Goal: Task Accomplishment & Management: Use online tool/utility

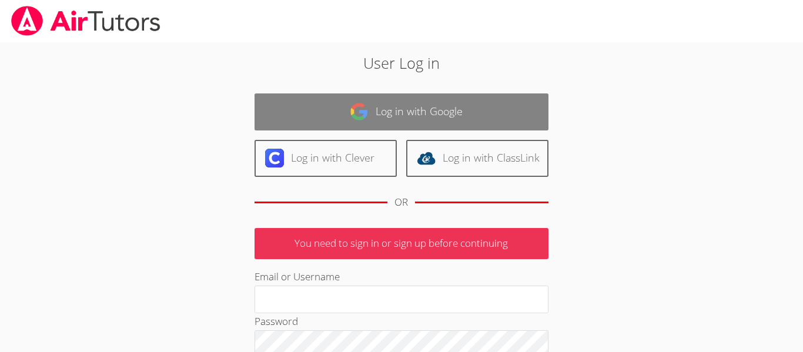
type input "lfriedman@bhusd.com"
click at [467, 110] on link "Log in with Google" at bounding box center [401, 111] width 294 height 37
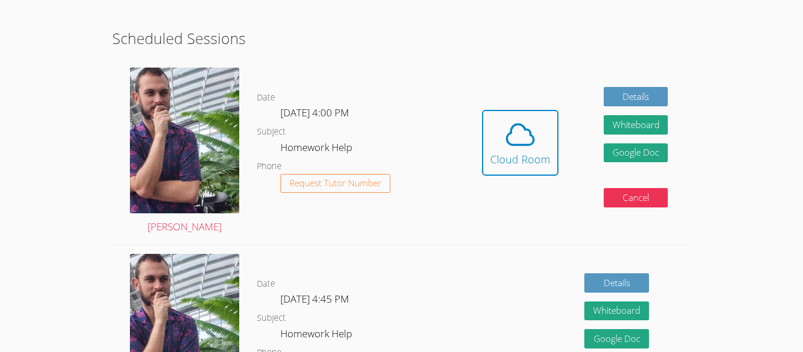
scroll to position [279, 0]
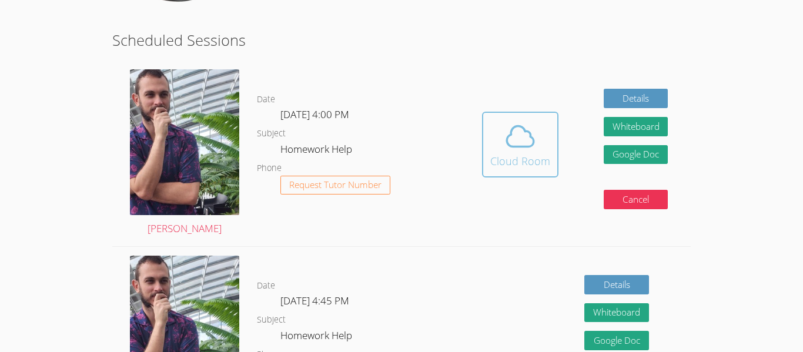
click at [496, 142] on span at bounding box center [520, 136] width 60 height 33
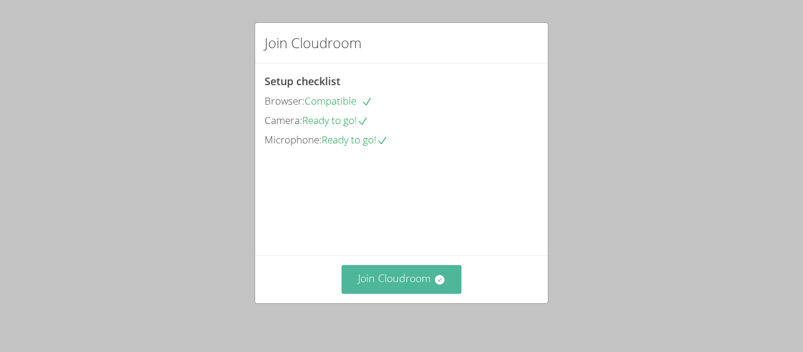
click at [413, 277] on button "Join Cloudroom" at bounding box center [401, 279] width 120 height 29
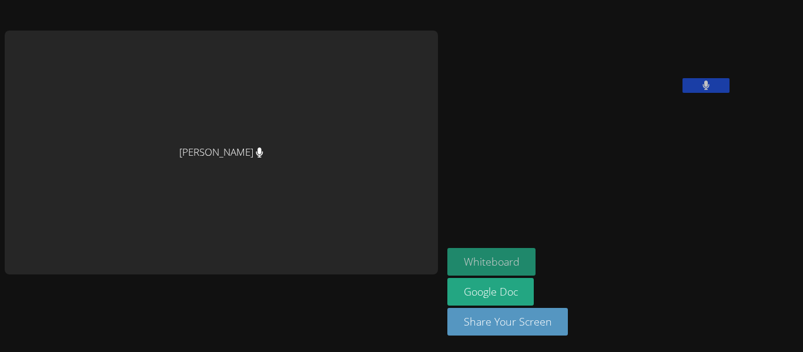
click at [447, 262] on button "Whiteboard" at bounding box center [491, 262] width 89 height 28
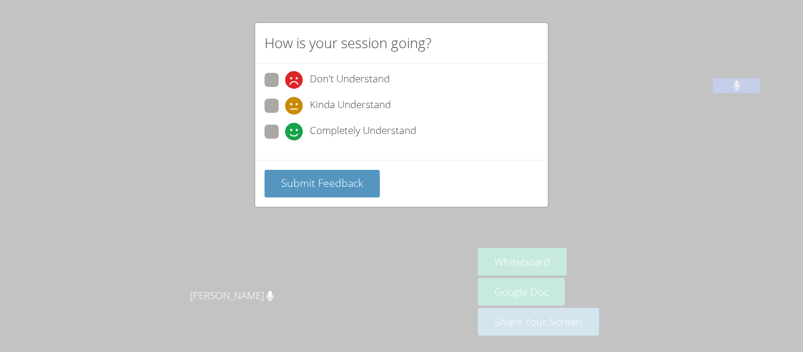
click at [280, 129] on label "Completely Understand" at bounding box center [340, 133] width 152 height 16
click at [285, 129] on input "Completely Understand" at bounding box center [290, 130] width 10 height 10
radio input "true"
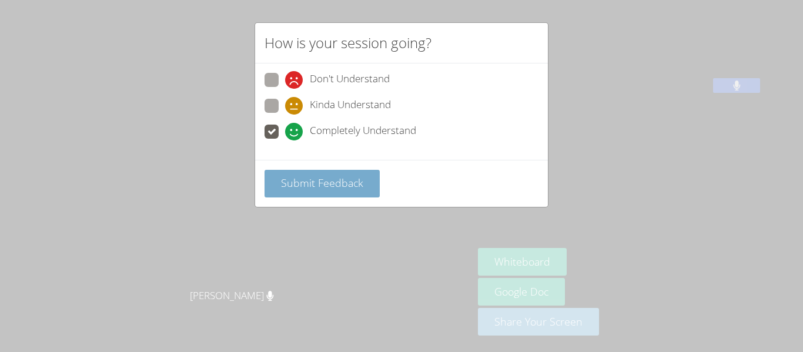
click at [319, 179] on span "Submit Feedback" at bounding box center [322, 183] width 82 height 14
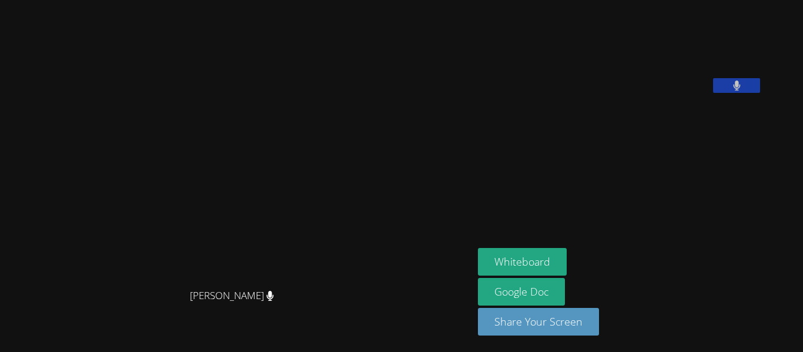
click at [325, 195] on video at bounding box center [237, 152] width 176 height 261
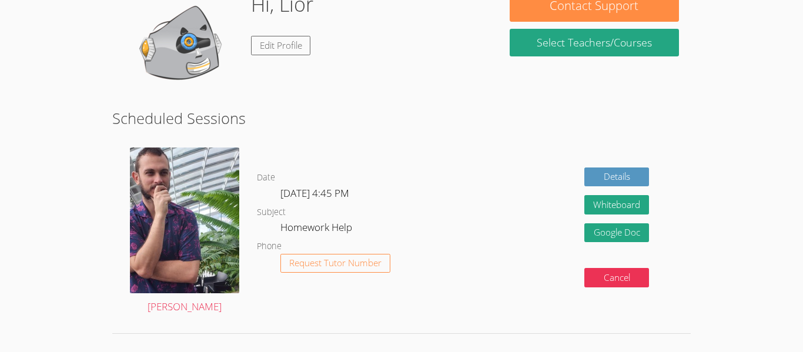
scroll to position [163, 0]
